Goal: Task Accomplishment & Management: Use online tool/utility

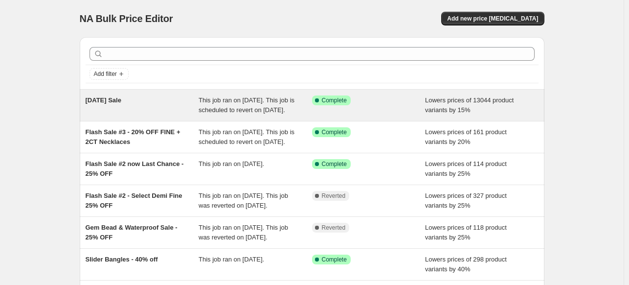
click at [251, 103] on span "This job ran on [DATE]. This job is scheduled to revert on [DATE]." at bounding box center [247, 104] width 96 height 17
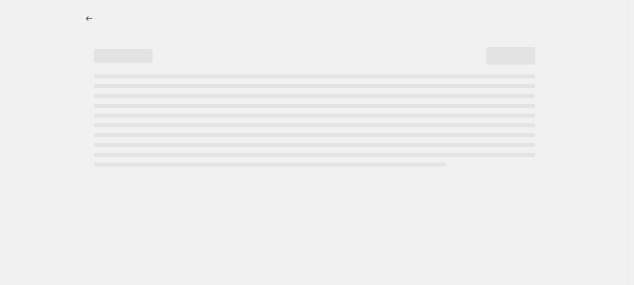
select select "percentage"
select select "collection"
select select "not_equal"
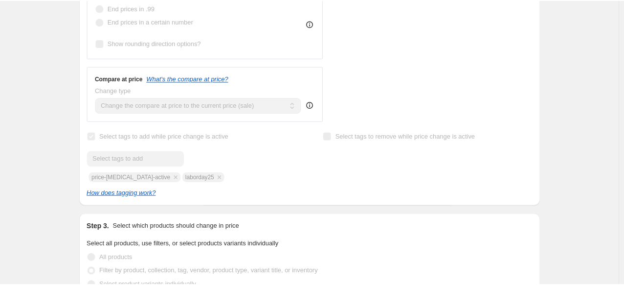
scroll to position [391, 0]
